Goal: Obtain resource: Obtain resource

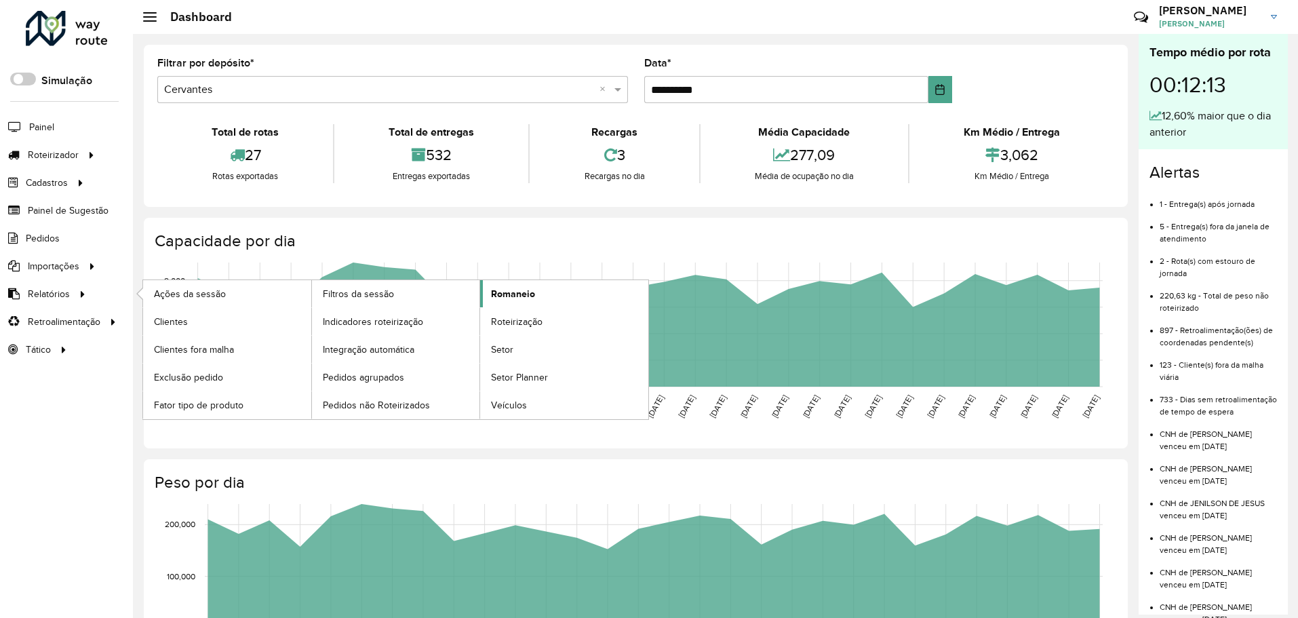
click at [538, 300] on link "Romaneio" at bounding box center [564, 293] width 168 height 27
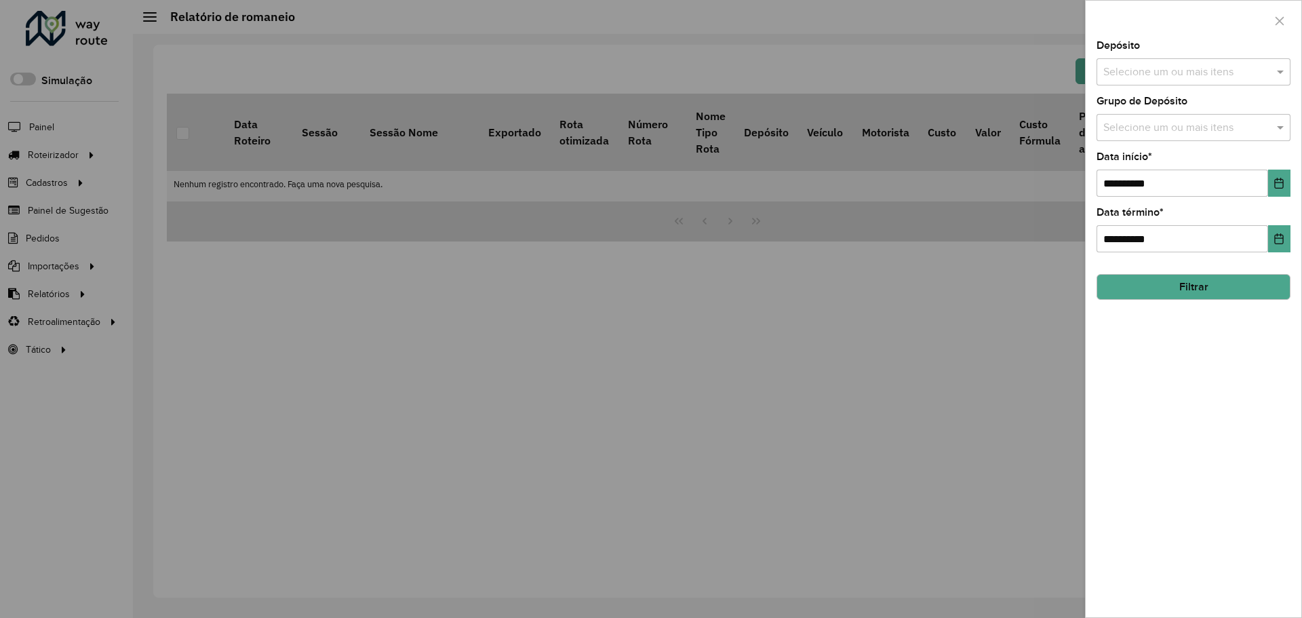
click at [1202, 73] on input "text" at bounding box center [1187, 72] width 174 height 16
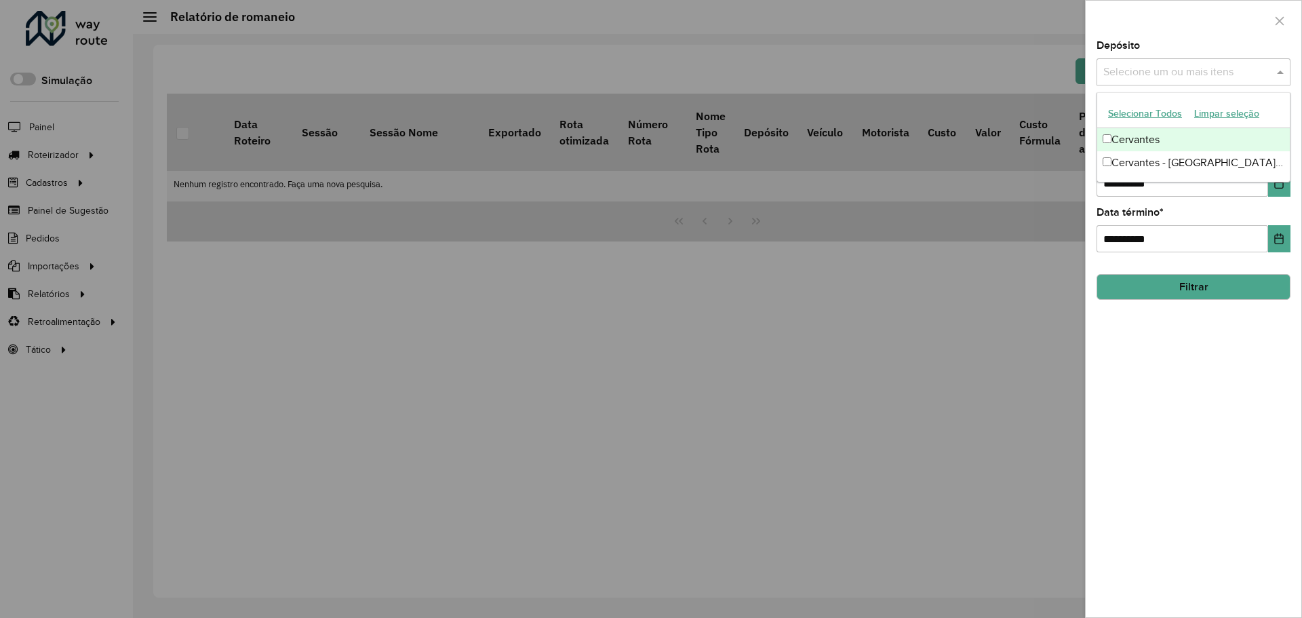
click at [1180, 146] on div "Cervantes" at bounding box center [1193, 139] width 193 height 23
click at [1164, 285] on button "Filtrar" at bounding box center [1193, 287] width 194 height 26
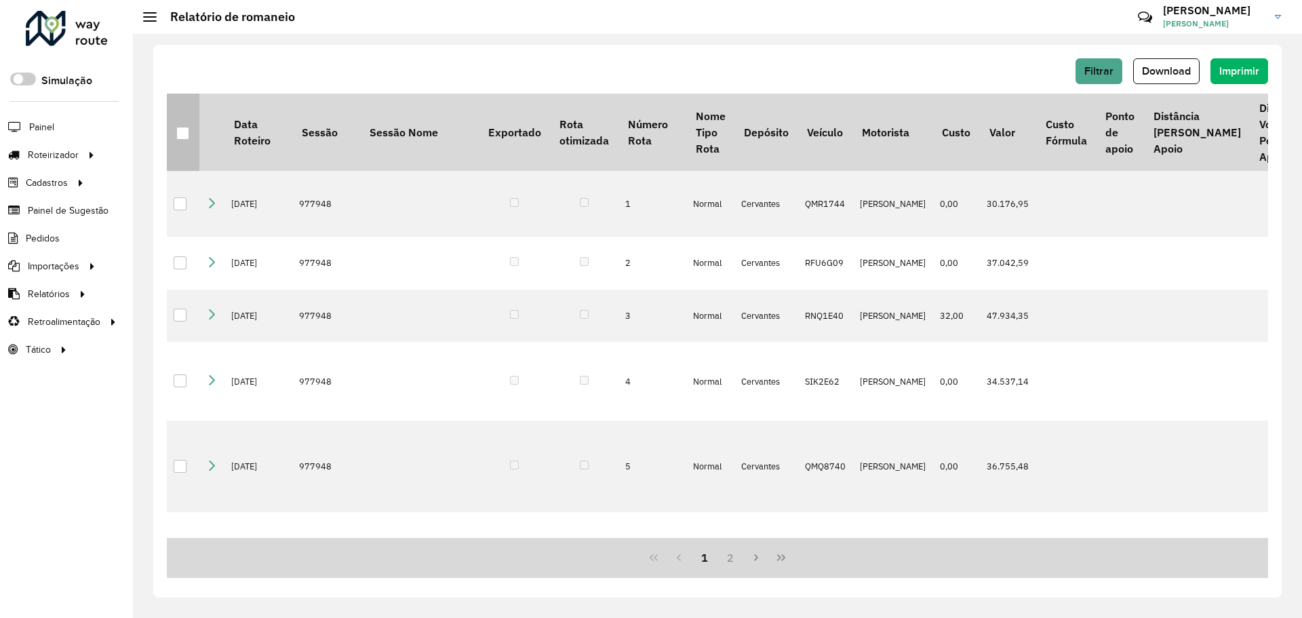
click at [187, 138] on div at bounding box center [182, 133] width 13 height 13
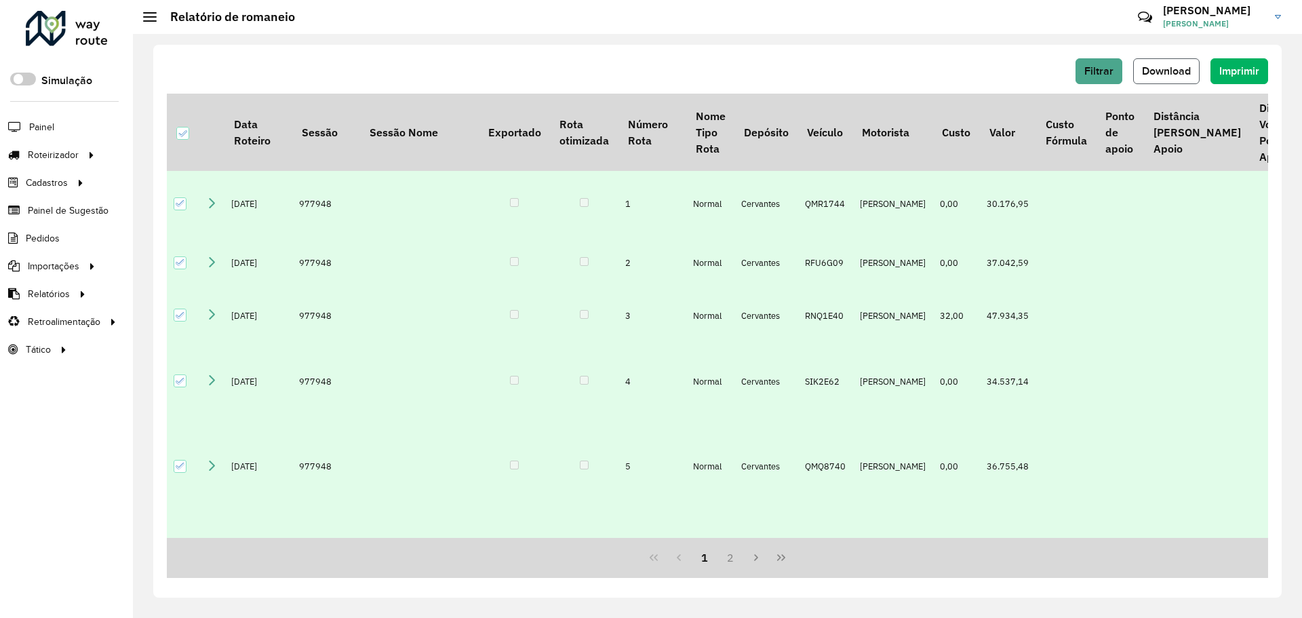
click at [1165, 79] on button "Download" at bounding box center [1166, 71] width 66 height 26
click at [1113, 68] on span "Filtrar" at bounding box center [1098, 71] width 29 height 12
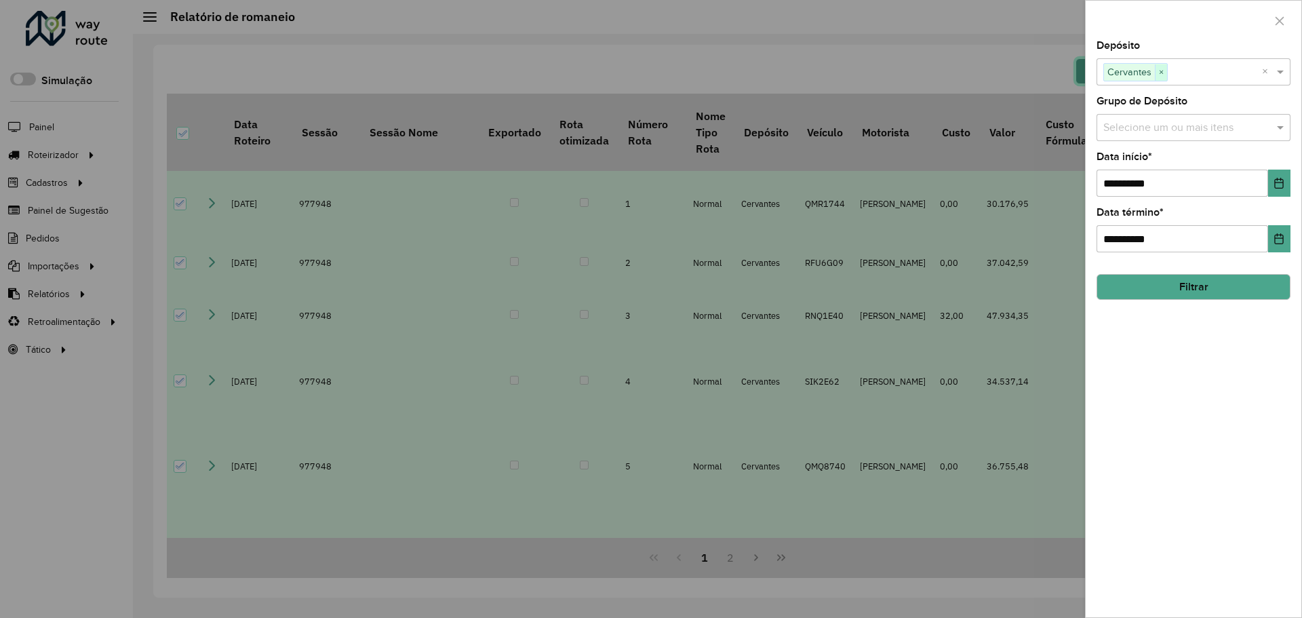
click at [1164, 71] on span "×" at bounding box center [1161, 72] width 12 height 16
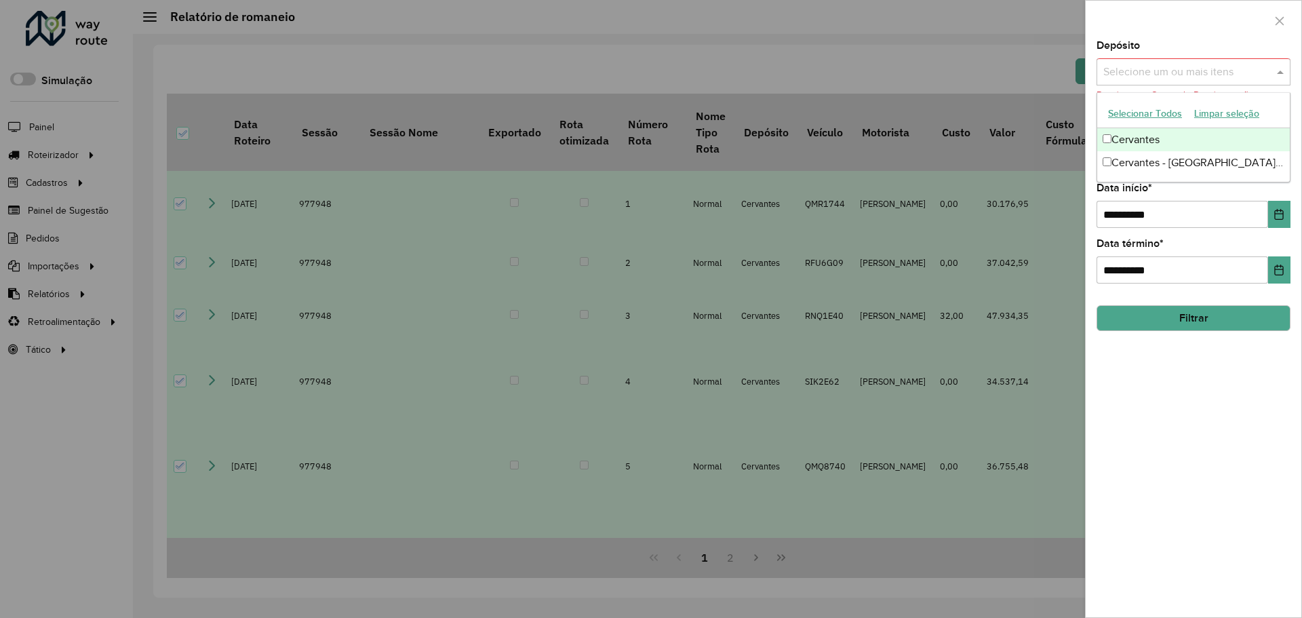
drag, startPoint x: 1169, startPoint y: 75, endPoint x: 1168, endPoint y: 83, distance: 8.9
click at [1170, 75] on input "text" at bounding box center [1187, 72] width 174 height 16
drag, startPoint x: 1155, startPoint y: 155, endPoint x: 1155, endPoint y: 166, distance: 11.5
click at [1155, 155] on div "Cervantes - [GEOGRAPHIC_DATA] de Minas" at bounding box center [1193, 162] width 193 height 23
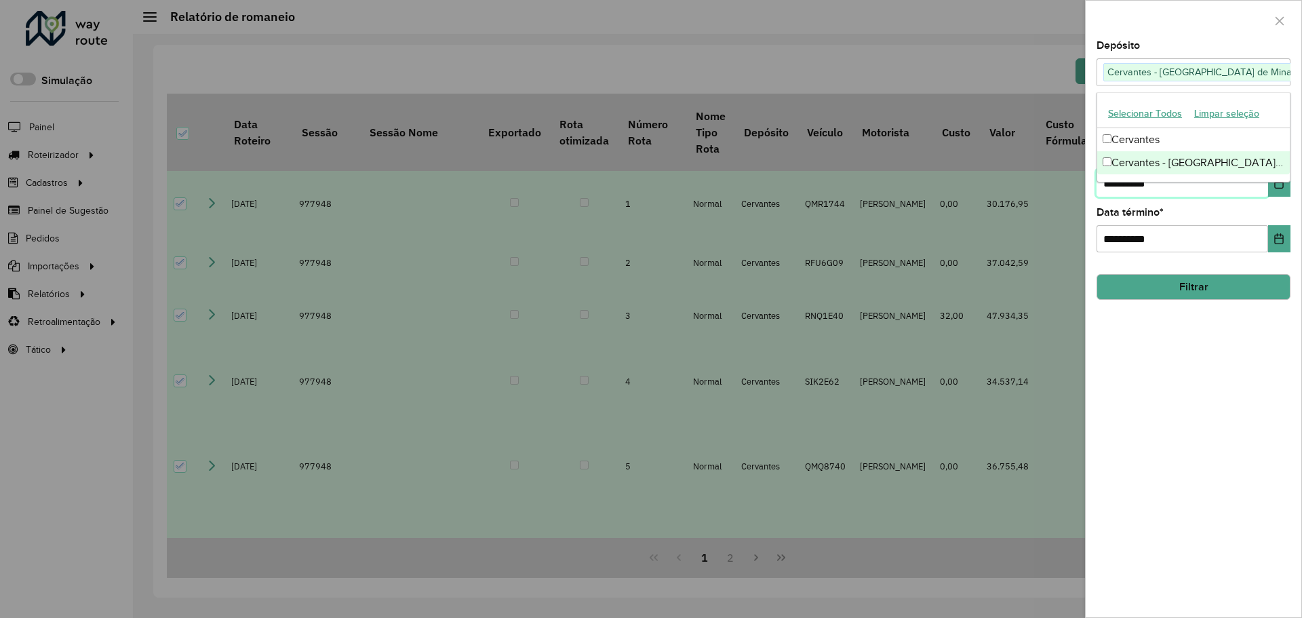
click at [1126, 193] on input "**********" at bounding box center [1182, 182] width 172 height 27
click at [1116, 187] on input "**********" at bounding box center [1182, 182] width 172 height 27
type input "**********"
click at [1163, 287] on button "Filtrar" at bounding box center [1193, 287] width 194 height 26
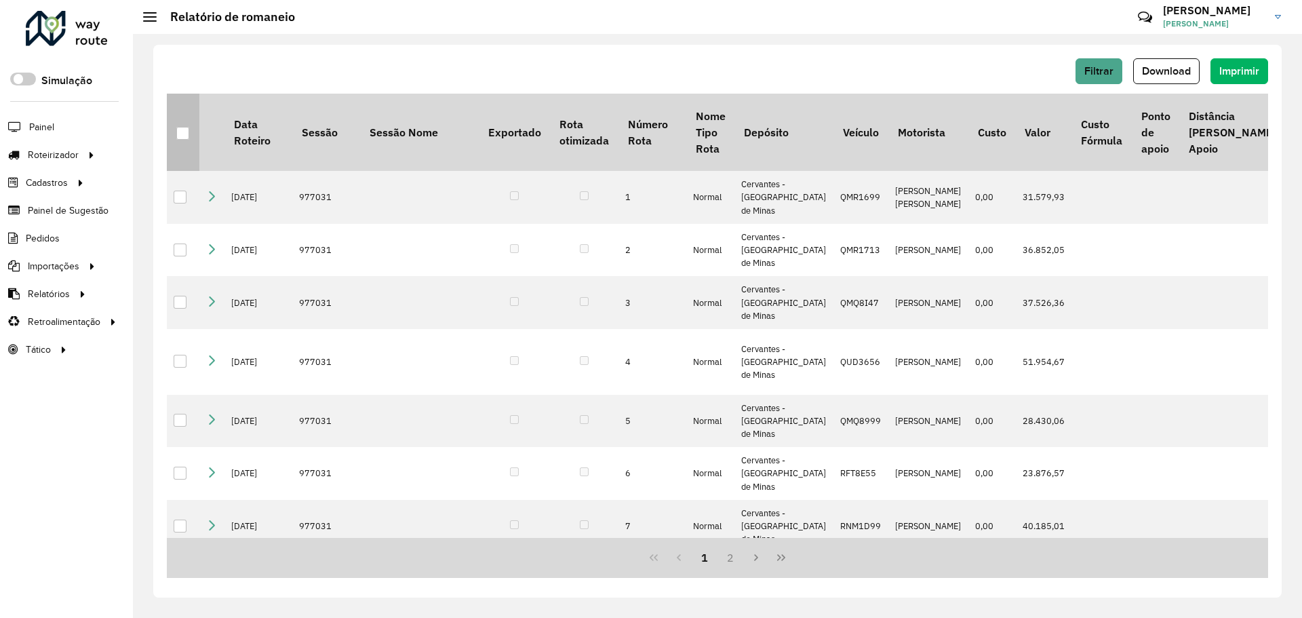
click at [189, 134] on div at bounding box center [183, 134] width 14 height 14
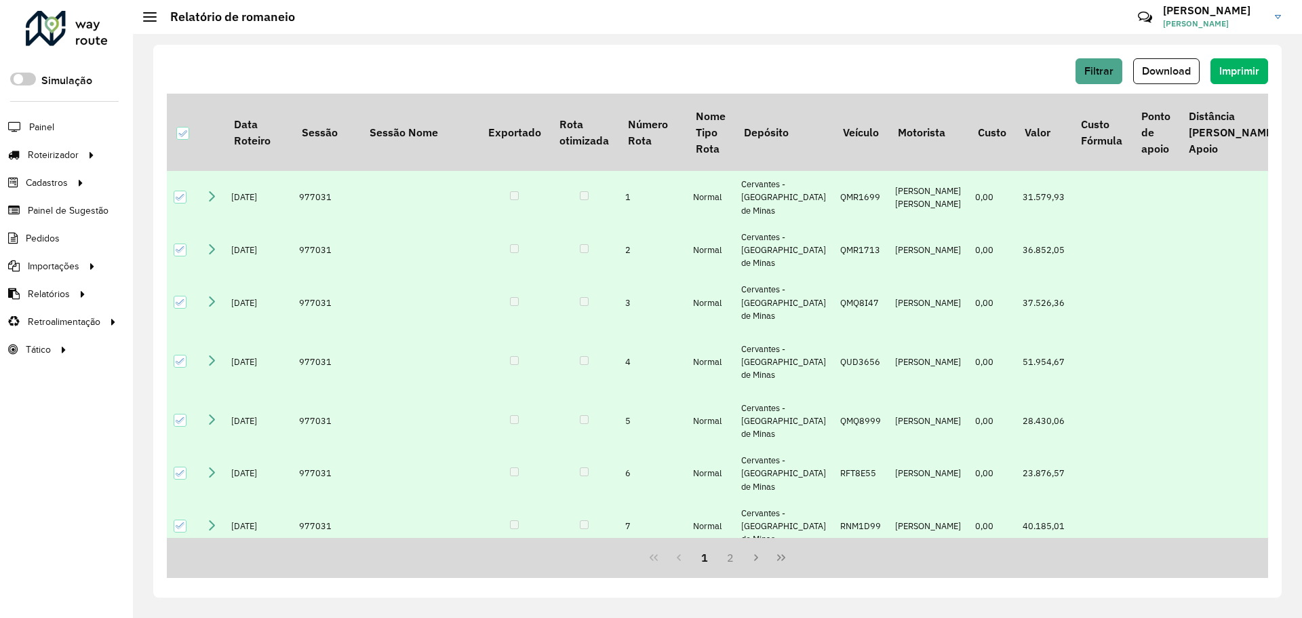
drag, startPoint x: 1163, startPoint y: 73, endPoint x: 1139, endPoint y: 81, distance: 25.5
click at [1165, 76] on span "Download" at bounding box center [1166, 71] width 49 height 12
